Goal: Find specific page/section: Find specific page/section

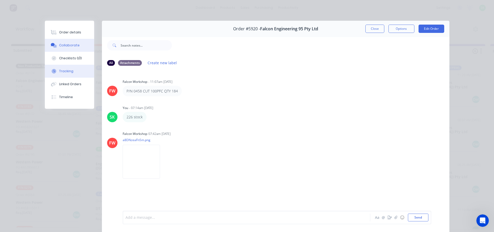
click at [62, 68] on button "Tracking" at bounding box center [69, 71] width 49 height 13
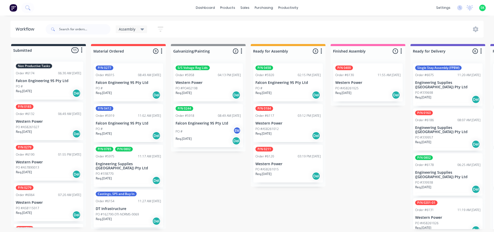
click at [46, 77] on div "Non Productive Tasks Order #6174 06:30 AM 13/08/25 Falcon Engineering 95 Pty Lt…" at bounding box center [48, 81] width 69 height 38
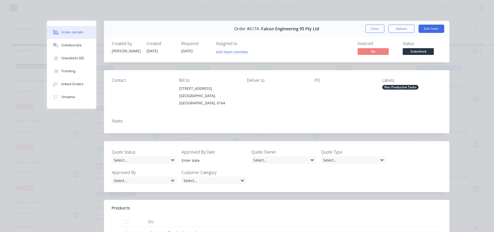
scroll to position [104, 0]
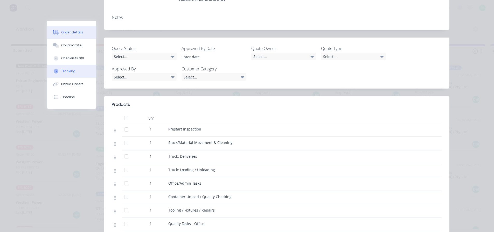
click at [70, 73] on div "Tracking" at bounding box center [68, 71] width 14 height 5
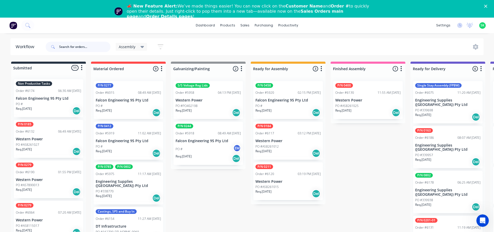
click at [71, 49] on input "text" at bounding box center [84, 47] width 51 height 10
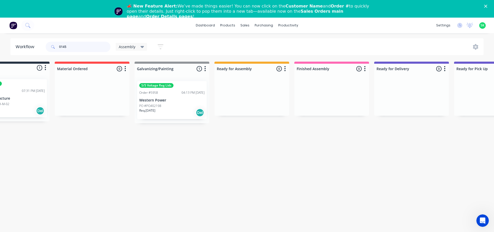
scroll to position [0, 33]
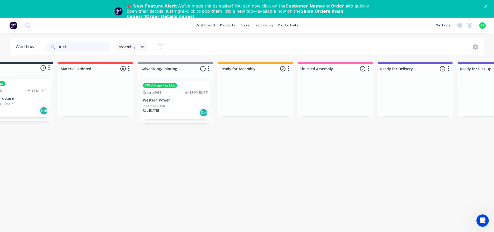
type input "0145"
click at [168, 102] on p "Western Power" at bounding box center [175, 100] width 65 height 4
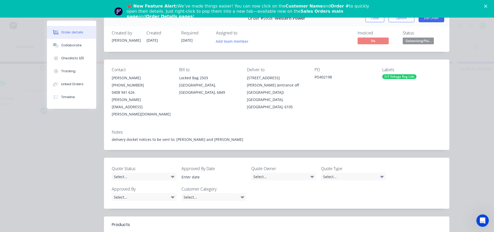
scroll to position [0, 0]
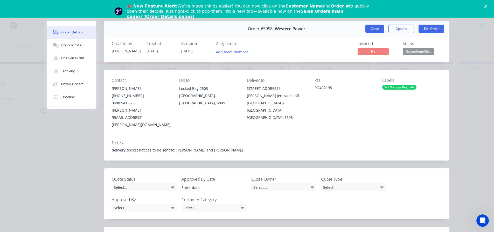
click at [371, 30] on button "Close" at bounding box center [374, 29] width 19 height 8
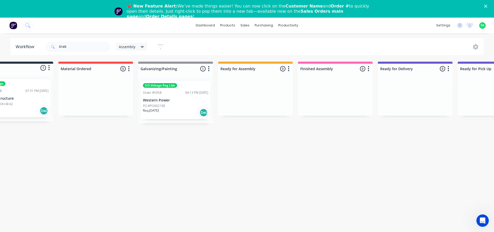
click at [5, 97] on p "DT Infrastructure" at bounding box center [15, 98] width 65 height 4
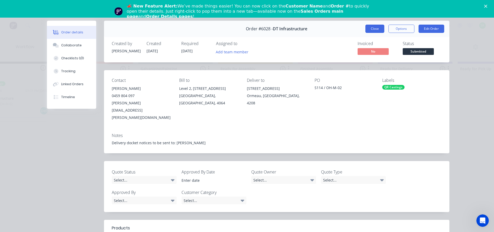
click at [376, 29] on button "Close" at bounding box center [374, 29] width 19 height 8
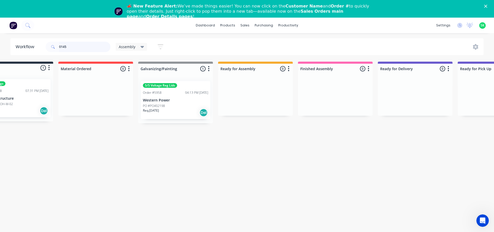
drag, startPoint x: 70, startPoint y: 46, endPoint x: 39, endPoint y: 47, distance: 31.1
click at [39, 47] on header "Workflow 0145 Assembly Save new view None edit Assembly (Default) edit Fabricat…" at bounding box center [246, 46] width 473 height 17
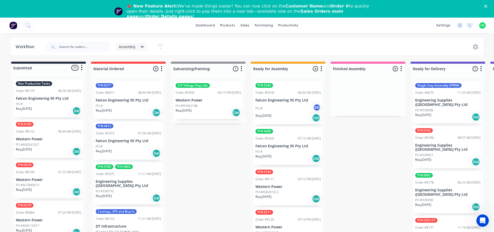
click at [116, 99] on p "Falcon Engineering 95 Pty Ltd" at bounding box center [128, 100] width 65 height 4
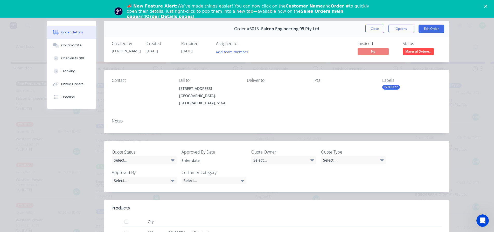
drag, startPoint x: 252, startPoint y: 28, endPoint x: 128, endPoint y: 82, distance: 135.1
click at [128, 82] on div "Contact" at bounding box center [141, 80] width 59 height 5
click at [373, 29] on button "Close" at bounding box center [374, 29] width 19 height 8
